Goal: Use online tool/utility: Utilize a website feature to perform a specific function

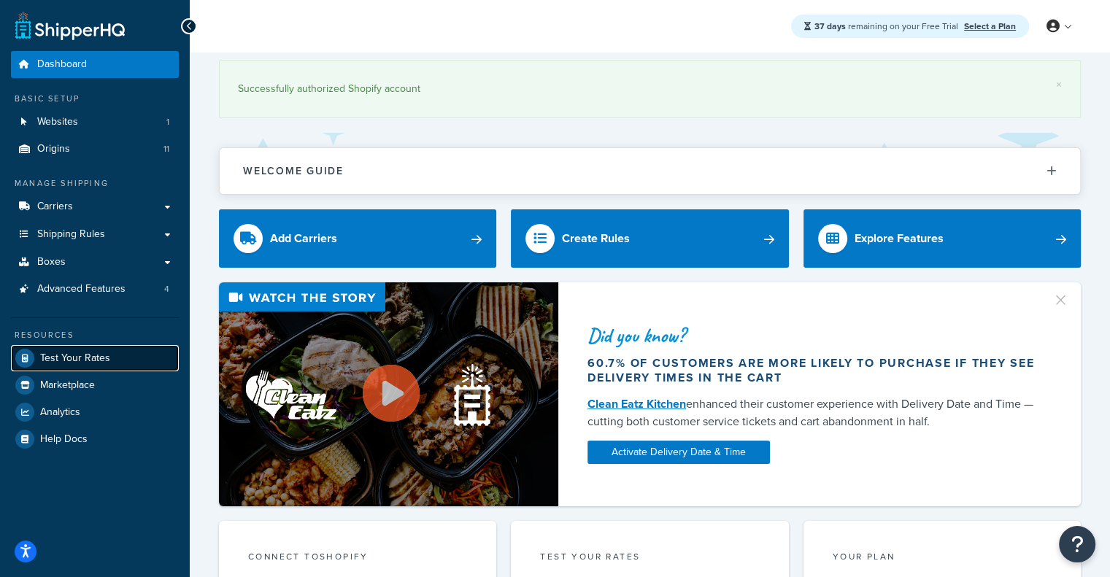
click at [91, 347] on link "Test Your Rates" at bounding box center [95, 358] width 168 height 26
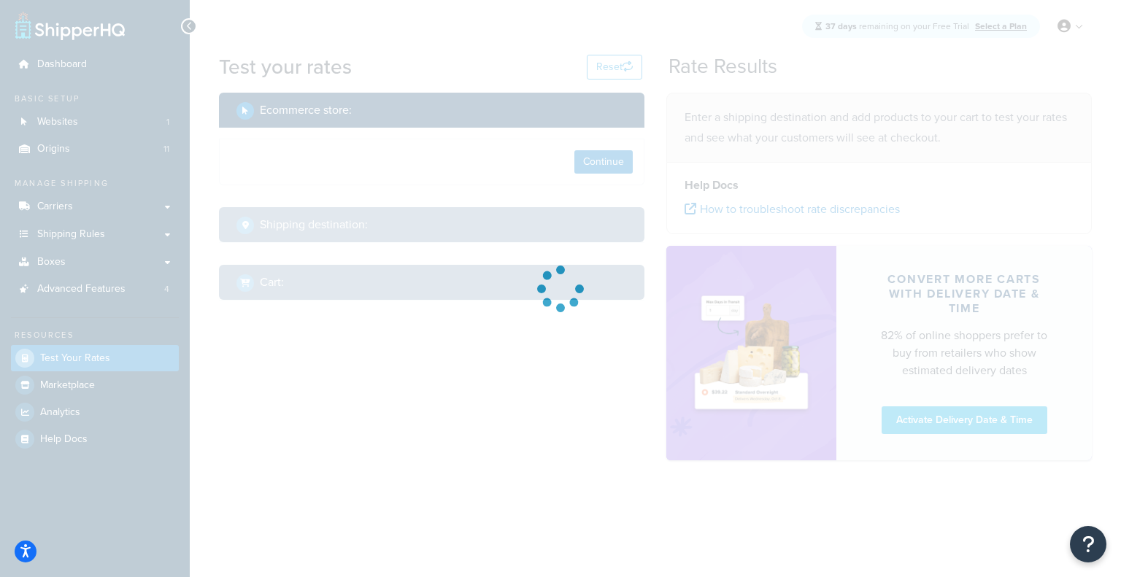
select select "[GEOGRAPHIC_DATA]"
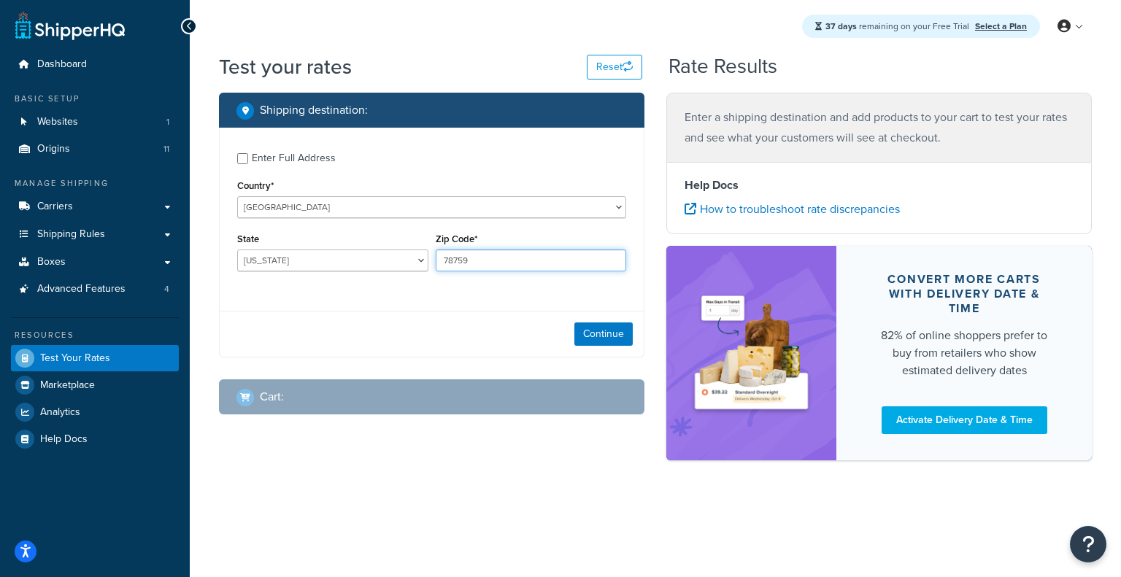
drag, startPoint x: 485, startPoint y: 261, endPoint x: 305, endPoint y: 229, distance: 182.4
click at [305, 229] on div "Enter Full Address Country* [GEOGRAPHIC_DATA] [GEOGRAPHIC_DATA] [GEOGRAPHIC_DAT…" at bounding box center [432, 214] width 424 height 172
paste input "3468"
type input "34689"
click at [325, 255] on select "[US_STATE] [US_STATE] [US_STATE] [US_STATE] [US_STATE] Armed Forces Americas Ar…" at bounding box center [332, 261] width 191 height 22
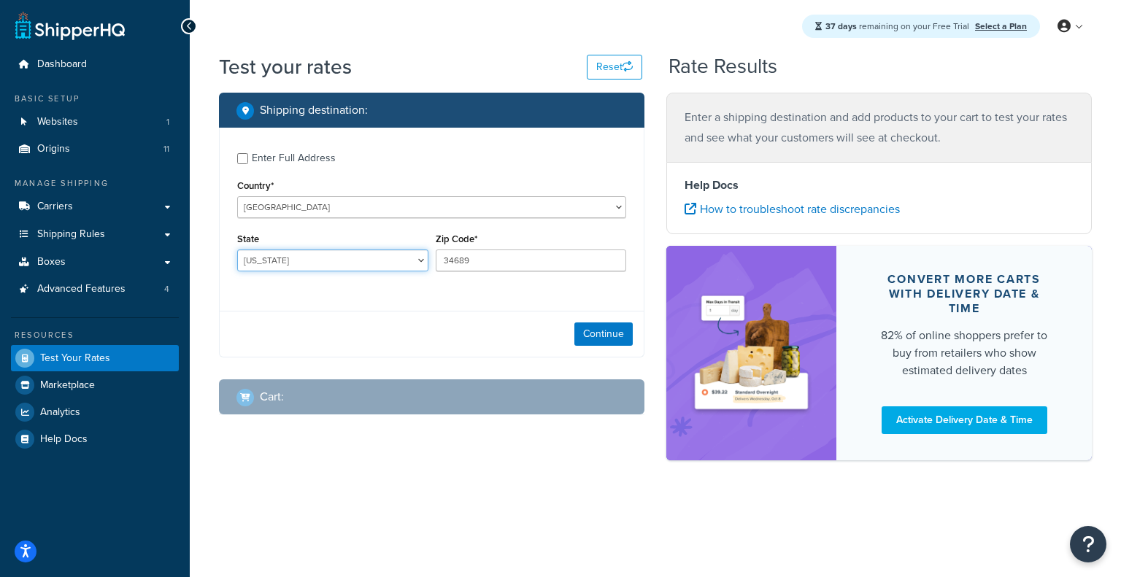
select select "FL"
click at [237, 251] on select "[US_STATE] [US_STATE] [US_STATE] [US_STATE] [US_STATE] Armed Forces Americas Ar…" at bounding box center [332, 261] width 191 height 22
click at [604, 338] on button "Continue" at bounding box center [603, 334] width 58 height 23
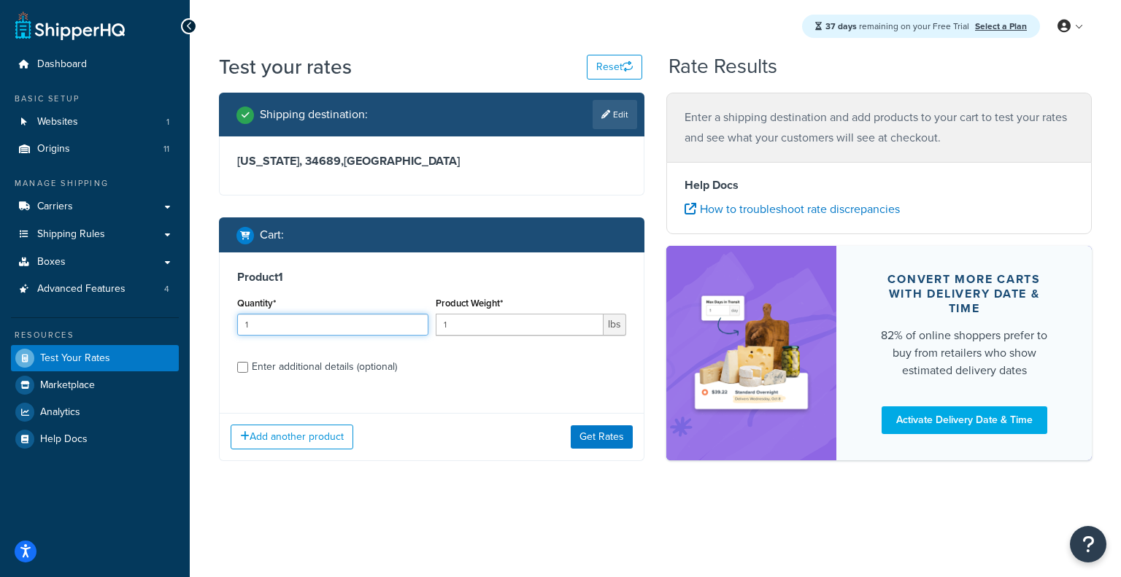
drag, startPoint x: 343, startPoint y: 317, endPoint x: 155, endPoint y: 329, distance: 188.7
click at [155, 329] on div "Dashboard Basic Setup Websites 1 Origins 11 Manage Shipping Carriers Carriers A…" at bounding box center [560, 288] width 1121 height 577
type input "5"
drag, startPoint x: 482, startPoint y: 328, endPoint x: 323, endPoint y: 318, distance: 159.5
click at [323, 318] on div "Quantity* 5 Product Weight* 1 lbs" at bounding box center [432, 319] width 396 height 53
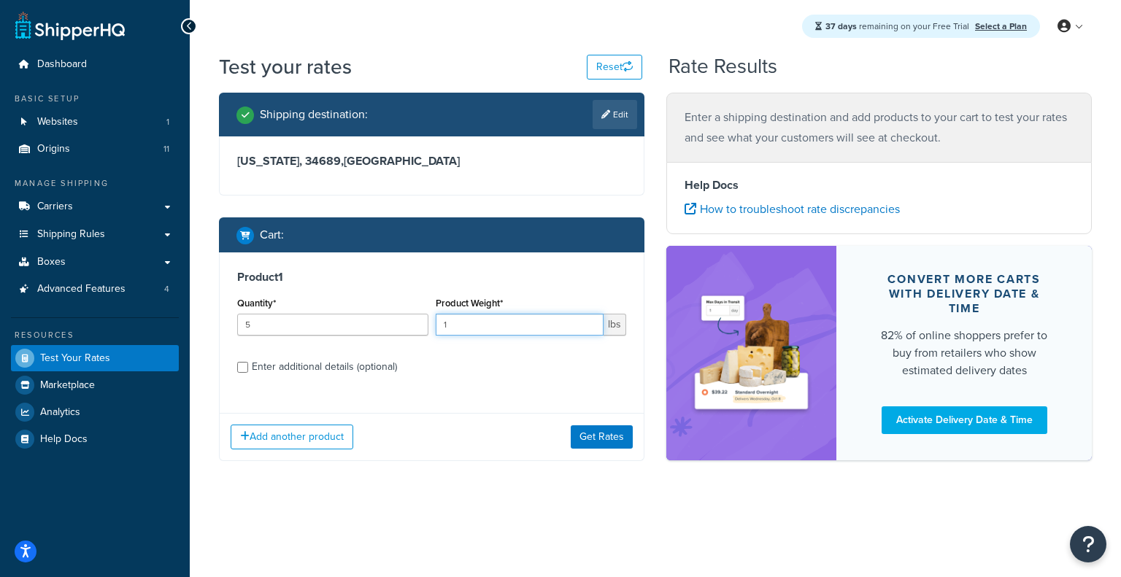
paste input "60."
type input "60.1"
click at [357, 373] on div "Enter additional details (optional)" at bounding box center [324, 367] width 145 height 20
click at [248, 373] on input "Enter additional details (optional)" at bounding box center [242, 367] width 11 height 11
checkbox input "true"
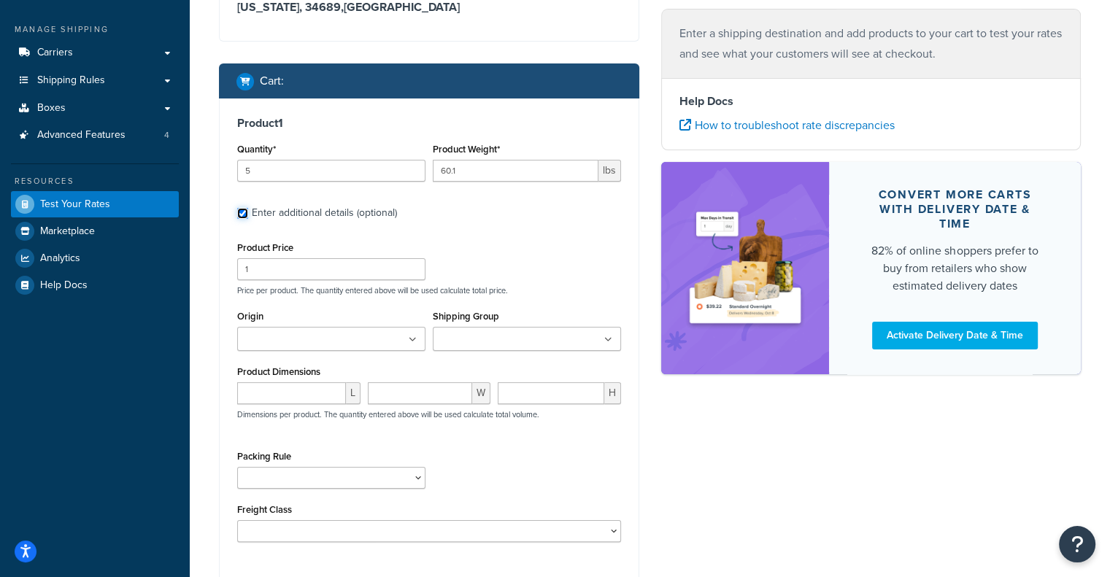
scroll to position [219, 0]
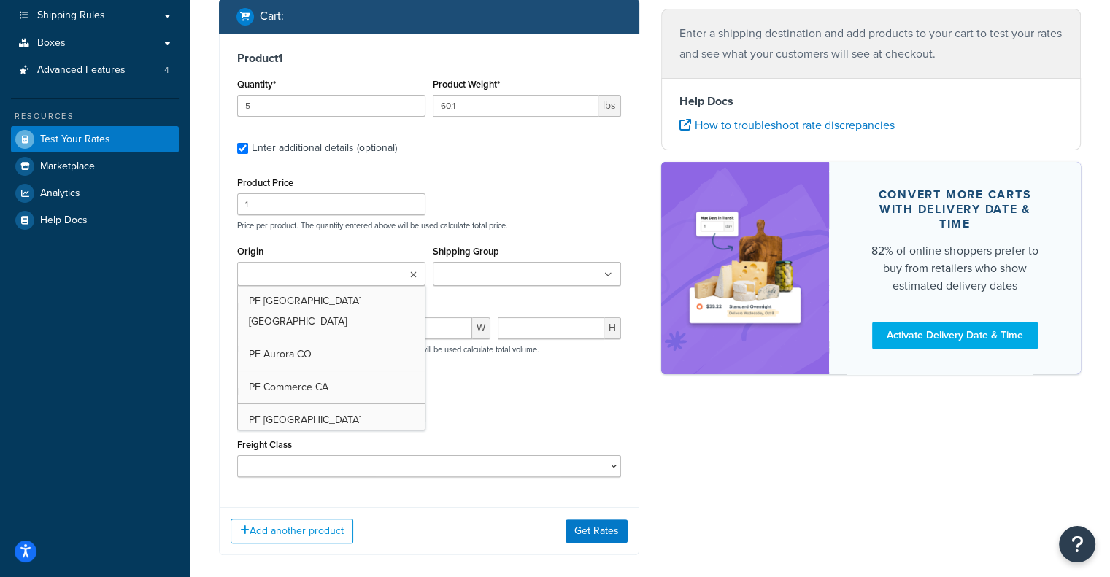
drag, startPoint x: 411, startPoint y: 285, endPoint x: 411, endPoint y: 274, distance: 11.7
click at [411, 274] on ul at bounding box center [331, 274] width 188 height 24
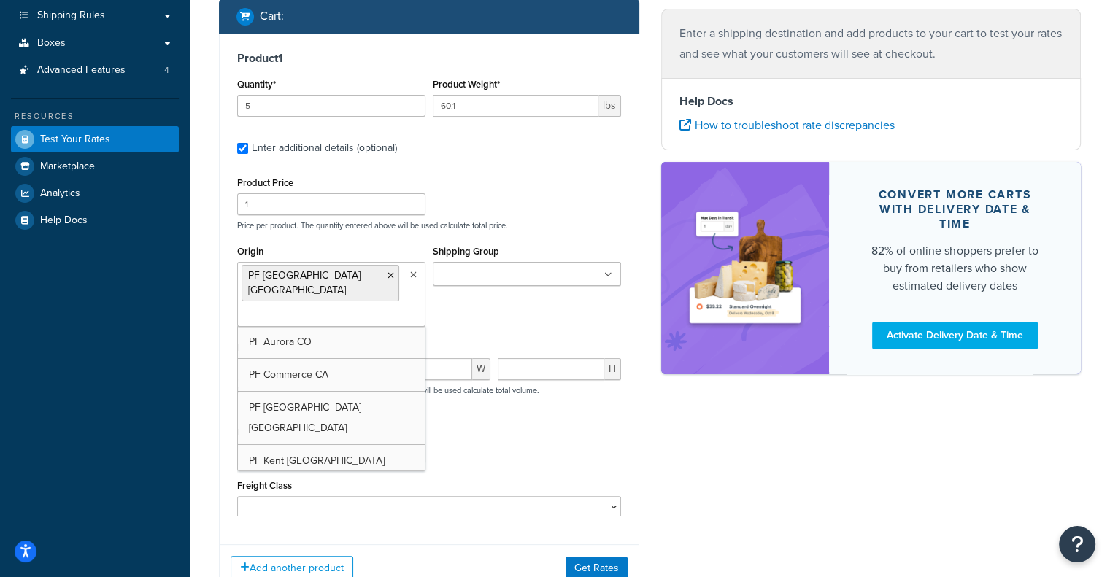
click at [531, 277] on input "Shipping Group" at bounding box center [501, 275] width 129 height 16
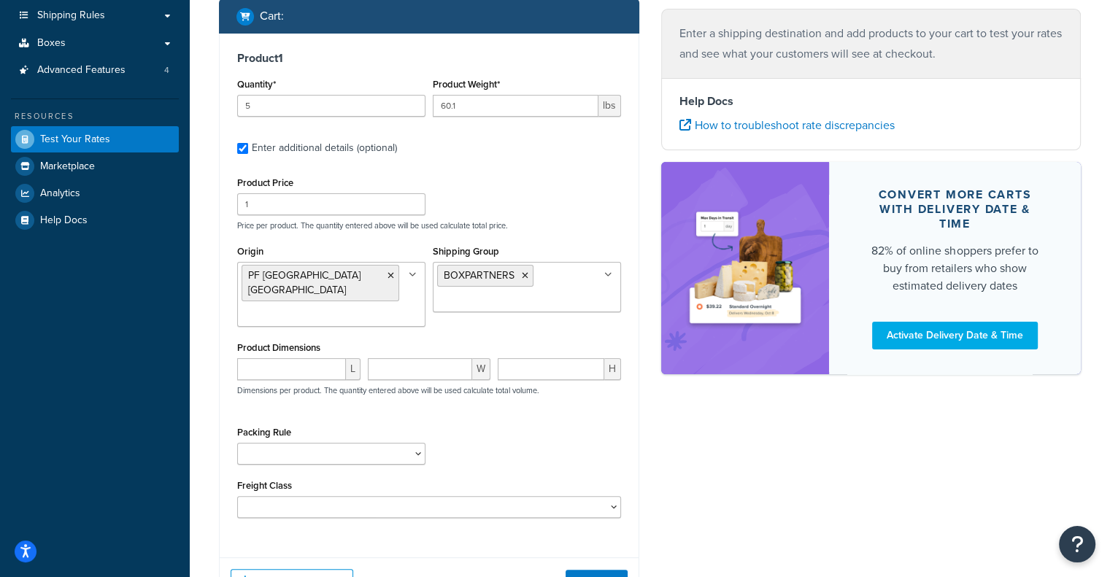
click at [655, 468] on div "Shipping destination : Edit Florida, 34689 , United States Cart : Product 1 Qua…" at bounding box center [650, 251] width 884 height 754
click at [607, 570] on button "Get Rates" at bounding box center [597, 581] width 62 height 23
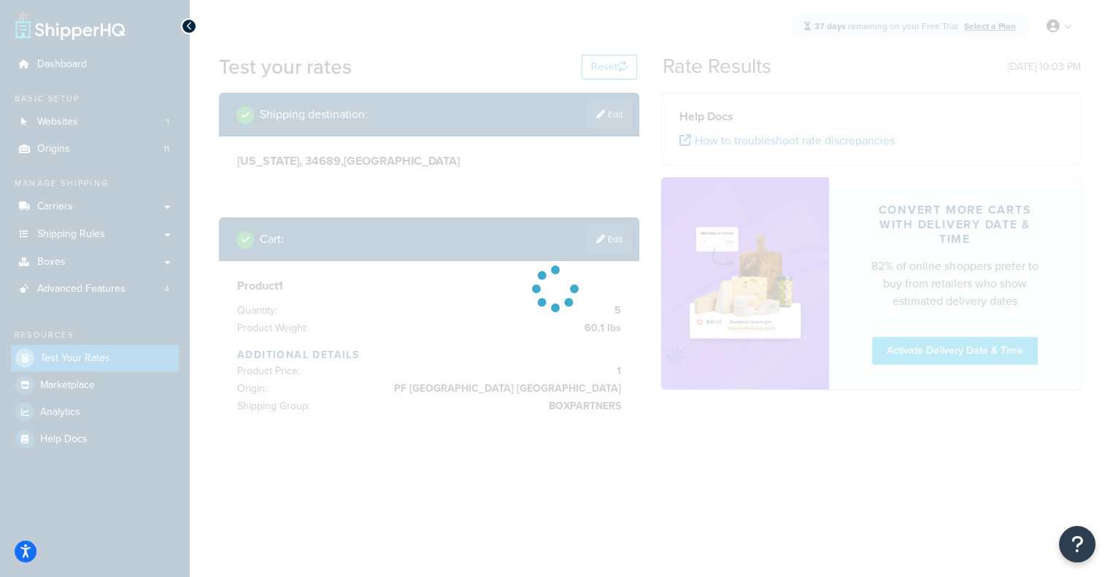
scroll to position [0, 0]
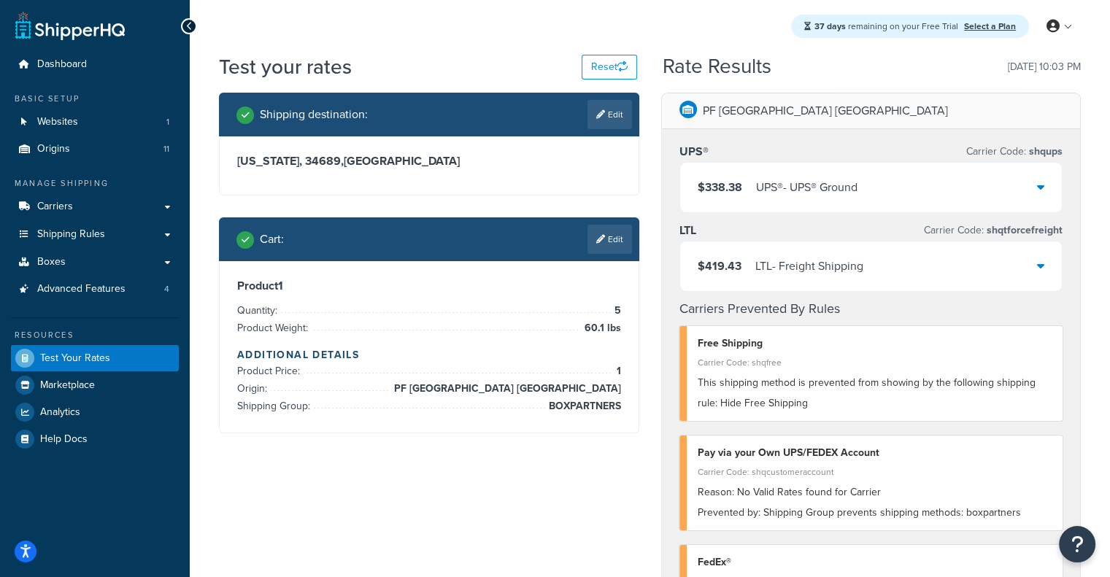
click at [797, 180] on div "UPS® - UPS® Ground" at bounding box center [806, 187] width 101 height 20
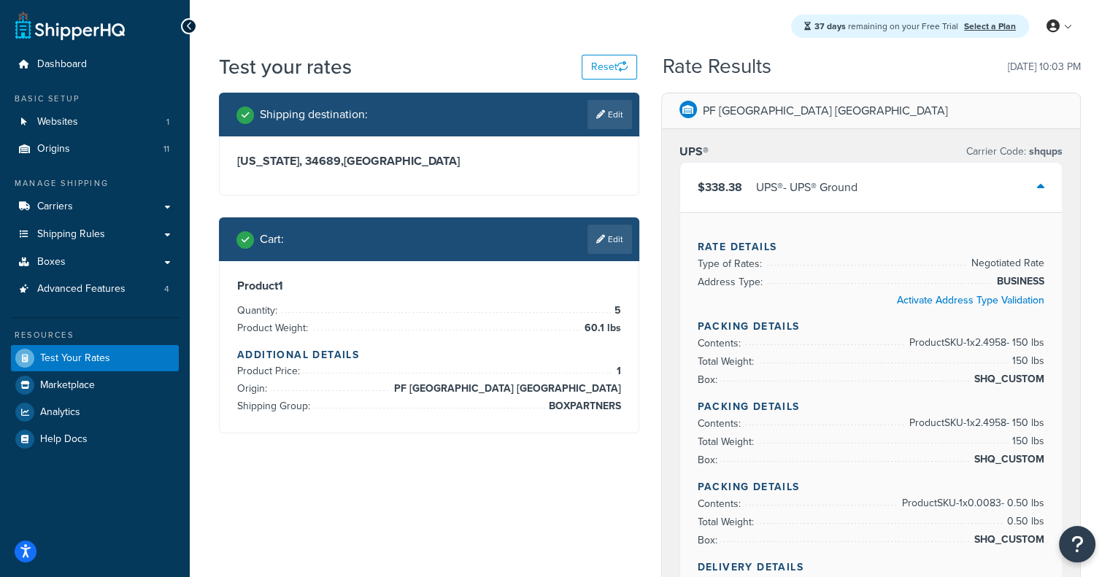
click at [797, 180] on div "UPS® - UPS® Ground" at bounding box center [806, 187] width 101 height 20
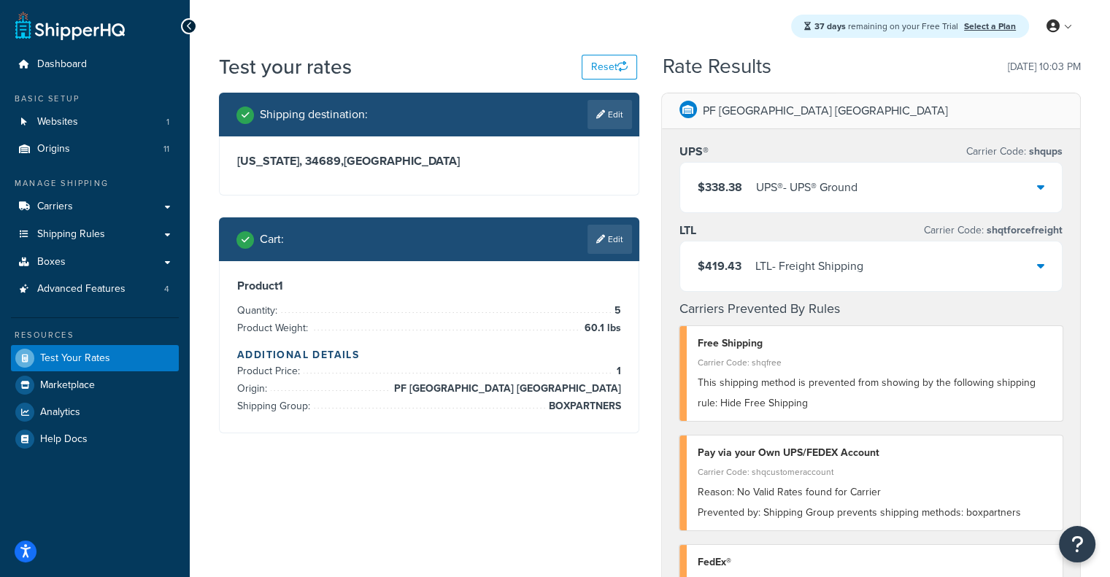
click at [835, 267] on div "LTL - Freight Shipping" at bounding box center [810, 266] width 108 height 20
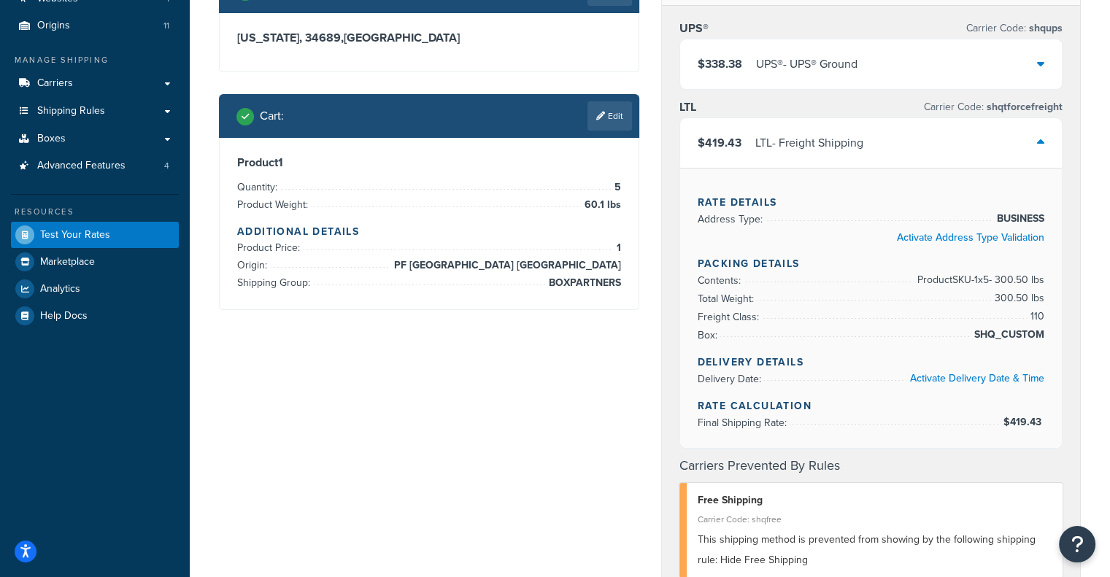
scroll to position [123, 0]
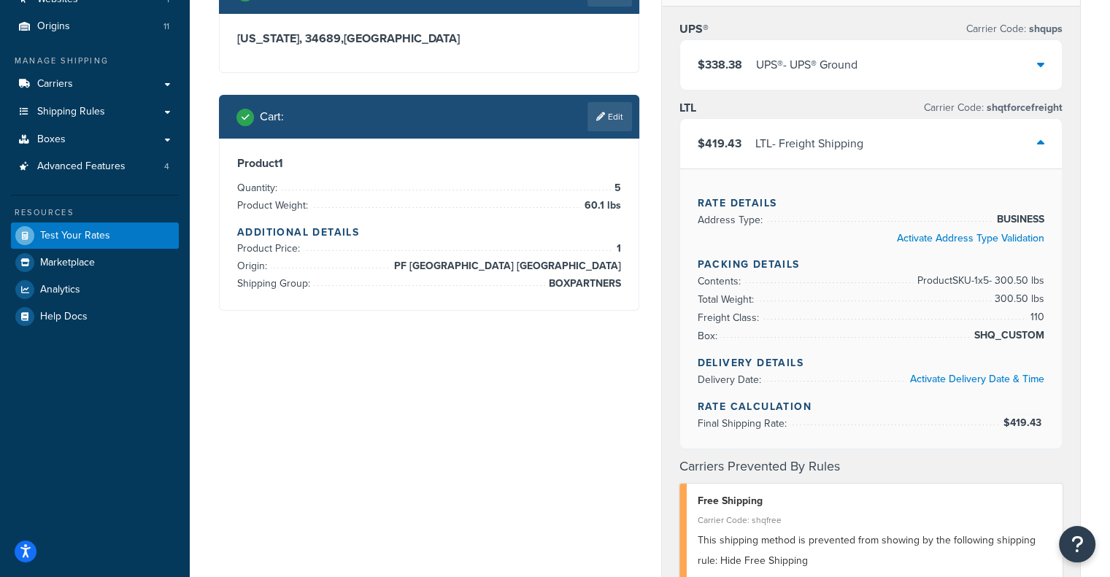
click at [943, 157] on div "$419.43 LTL - Freight Shipping" at bounding box center [871, 144] width 382 height 50
